Goal: Task Accomplishment & Management: Use online tool/utility

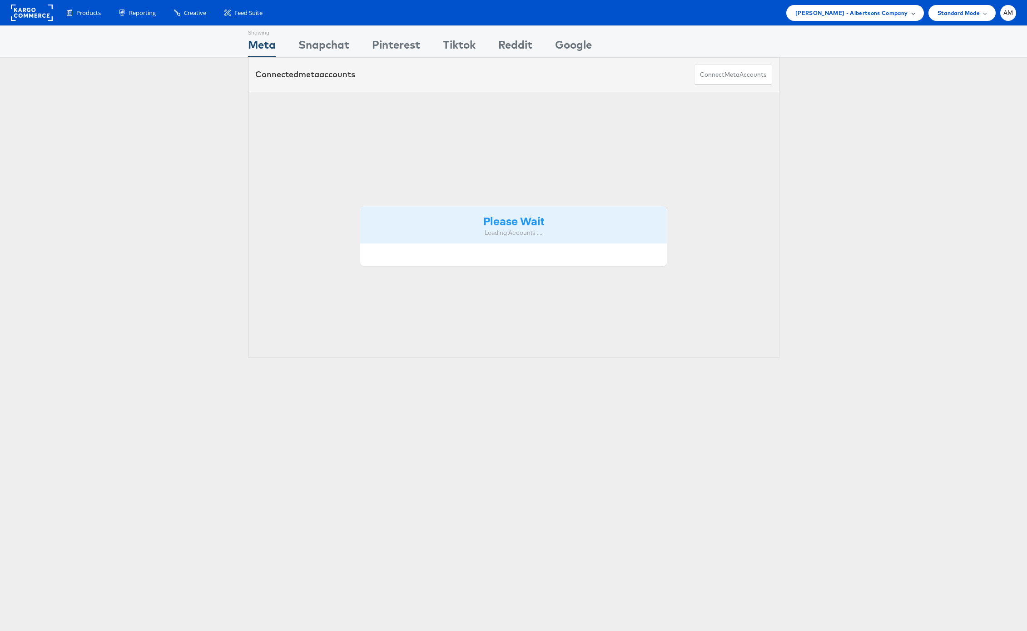
click at [840, 12] on span "Merkle - Albertsons Company" at bounding box center [852, 13] width 113 height 10
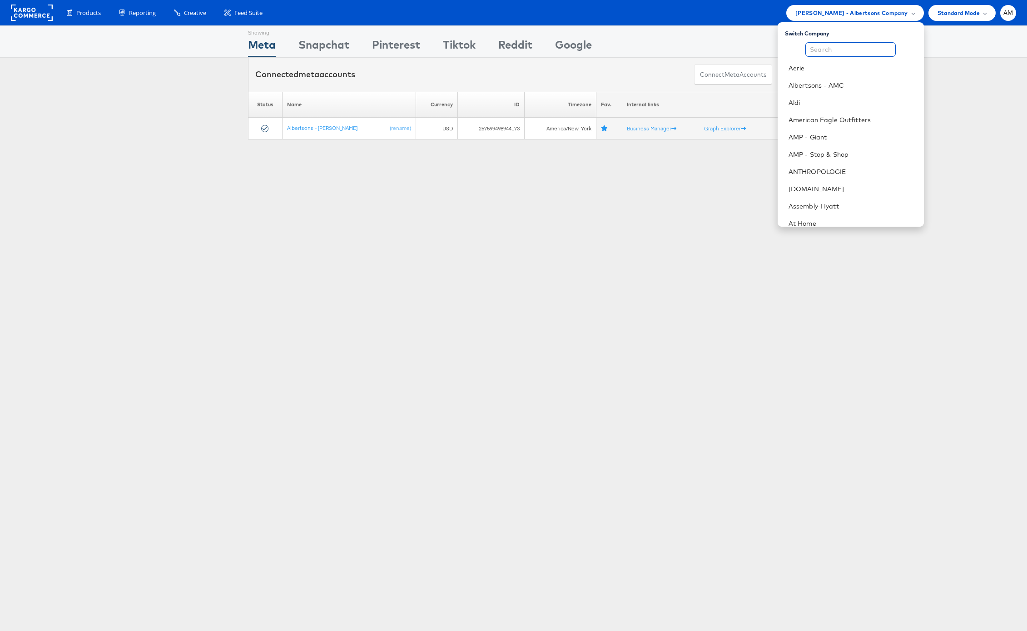
click at [831, 46] on input "text" at bounding box center [851, 49] width 90 height 15
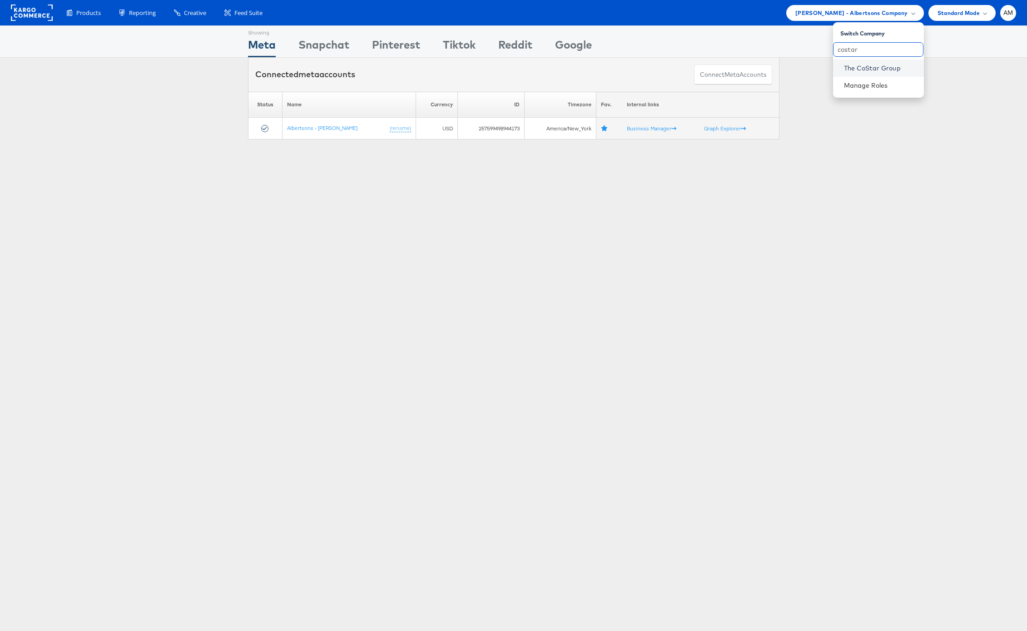
type input "costar"
click at [885, 71] on link "The CoStar Group" at bounding box center [880, 68] width 73 height 9
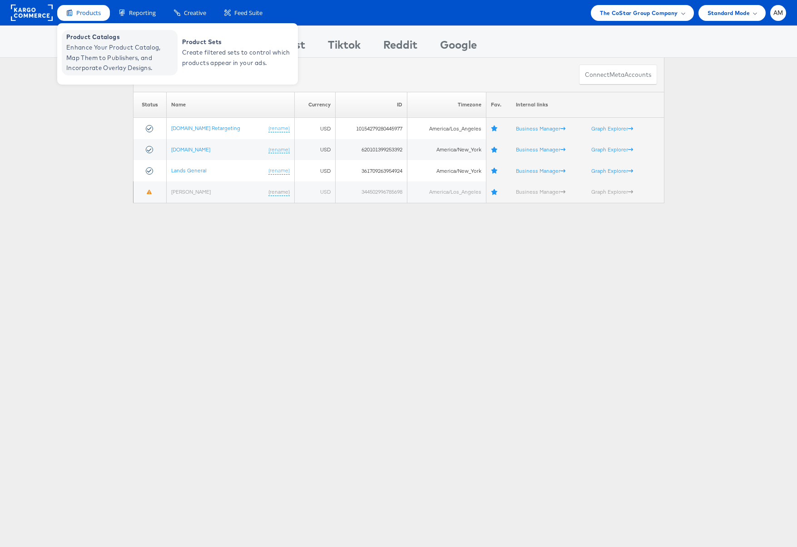
click at [104, 55] on span "Enhance Your Product Catalog, Map Them to Publishers, and Incorporate Overlay D…" at bounding box center [120, 57] width 109 height 31
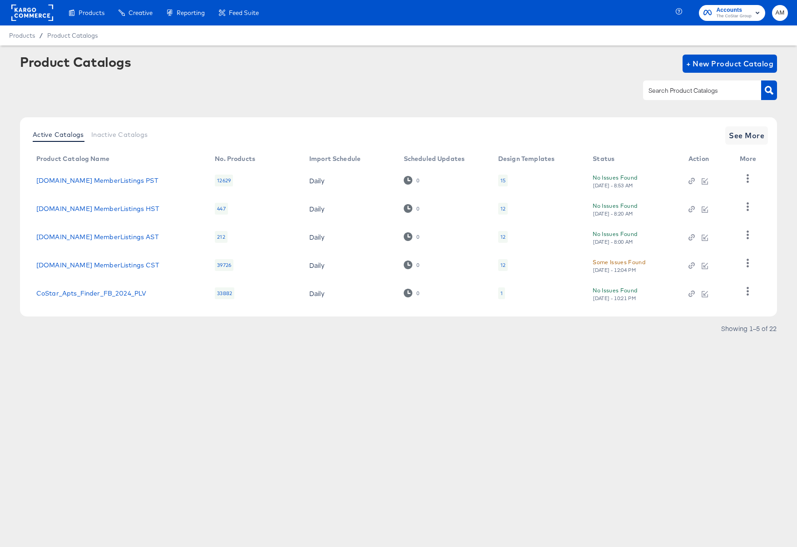
click at [105, 96] on div at bounding box center [398, 90] width 757 height 20
click at [105, 264] on link "[DOMAIN_NAME] MemberListings CST" at bounding box center [97, 264] width 123 height 7
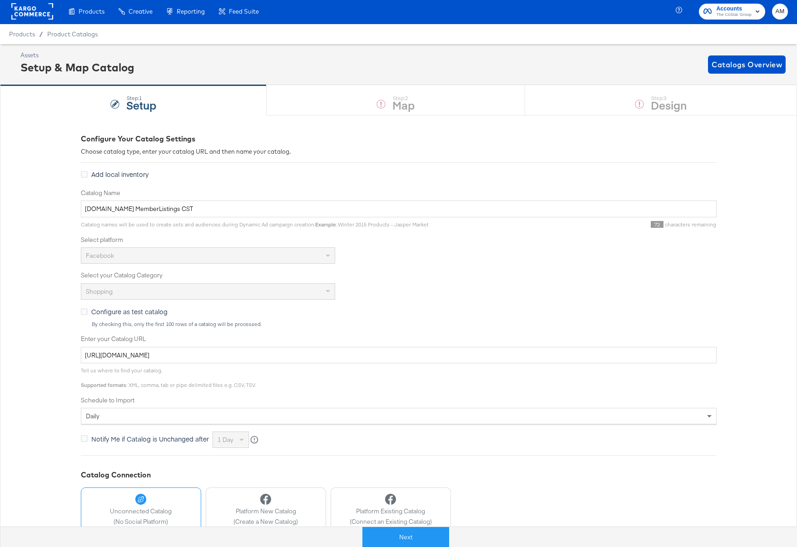
scroll to position [2, 0]
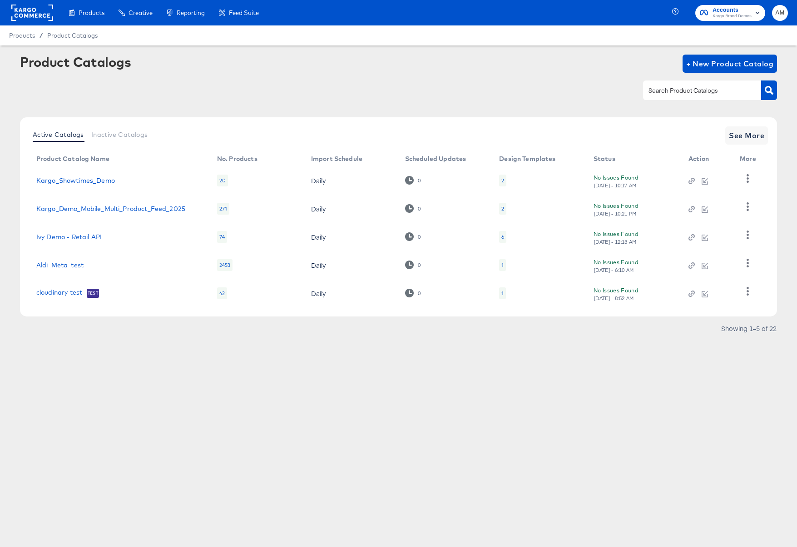
click at [28, 18] on rect at bounding box center [32, 13] width 42 height 16
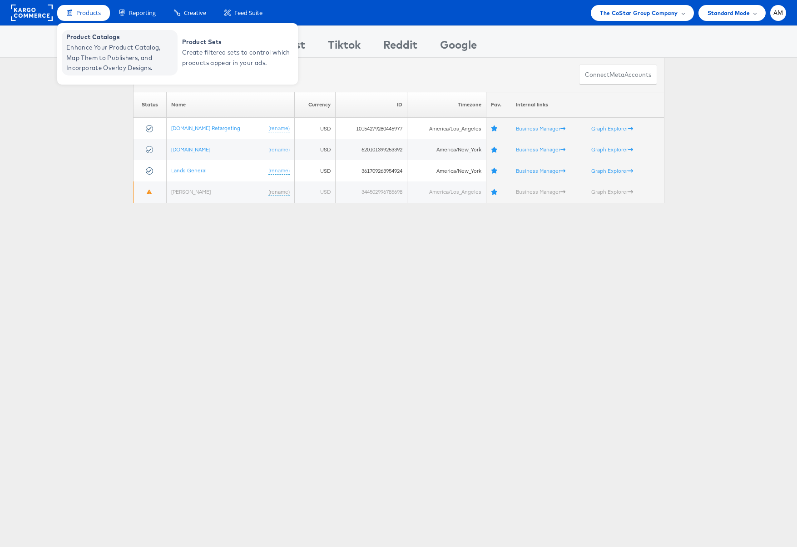
click at [103, 43] on span "Enhance Your Product Catalog, Map Them to Publishers, and Incorporate Overlay D…" at bounding box center [120, 57] width 109 height 31
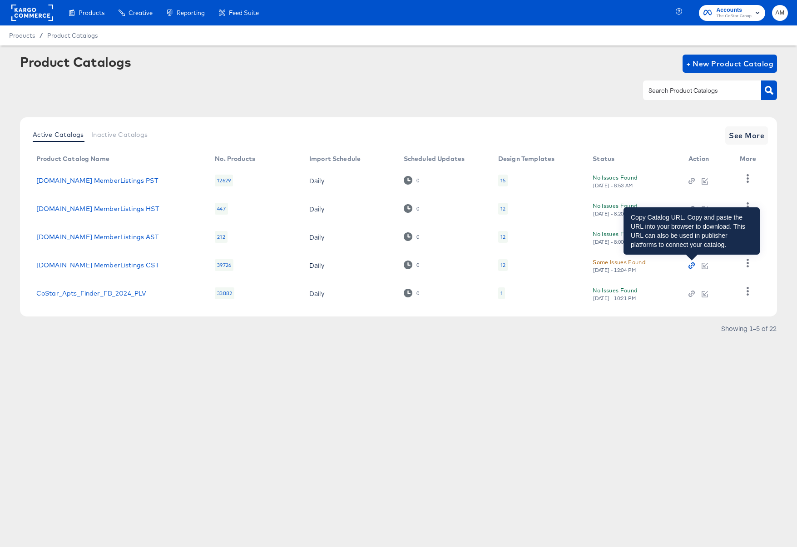
click at [690, 266] on icon "button" at bounding box center [692, 265] width 6 height 6
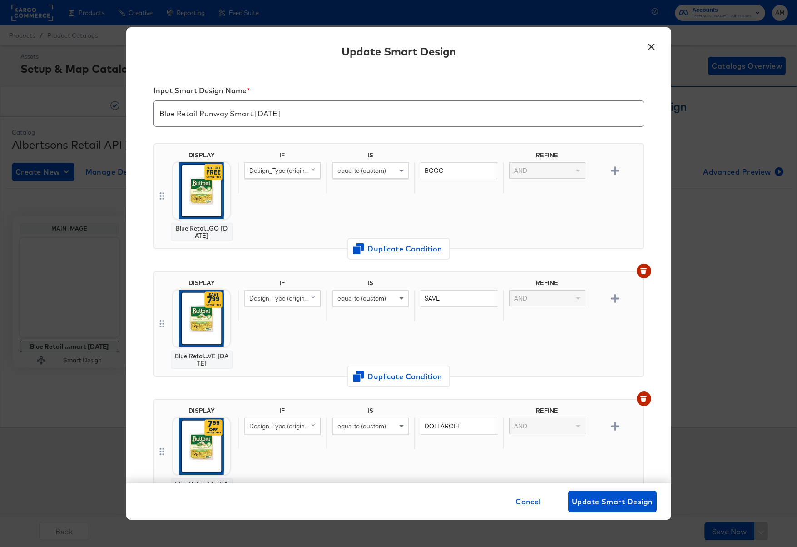
scroll to position [65, 0]
